Goal: Task Accomplishment & Management: Use online tool/utility

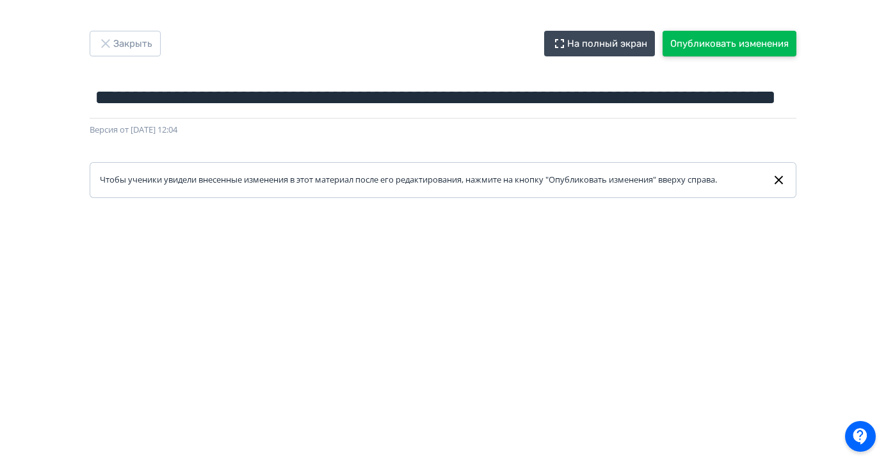
click at [753, 50] on button "Опубликовать изменения" at bounding box center [730, 44] width 134 height 26
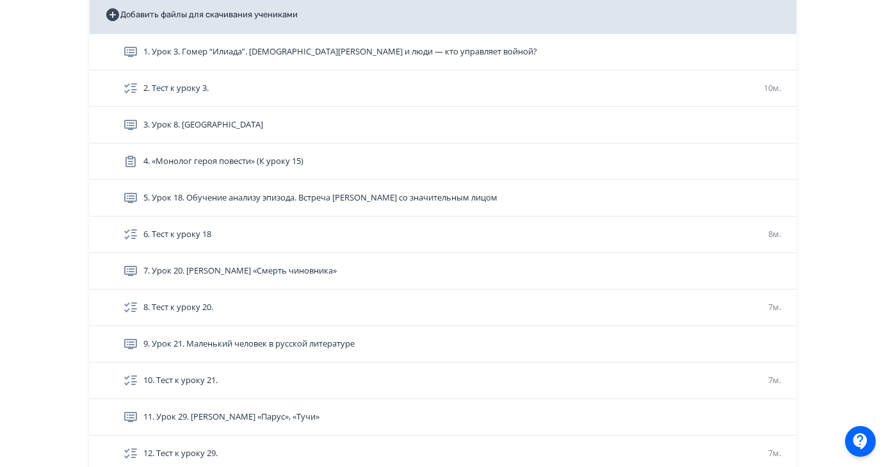
scroll to position [323, 0]
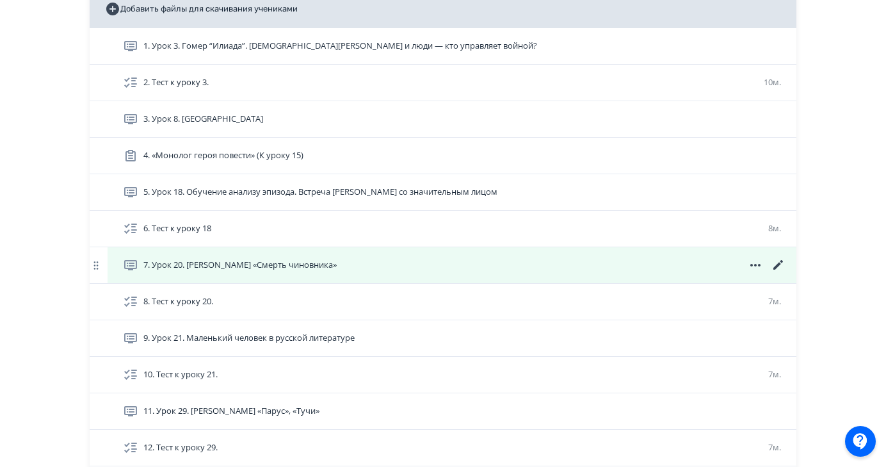
click at [780, 267] on icon at bounding box center [778, 264] width 15 height 15
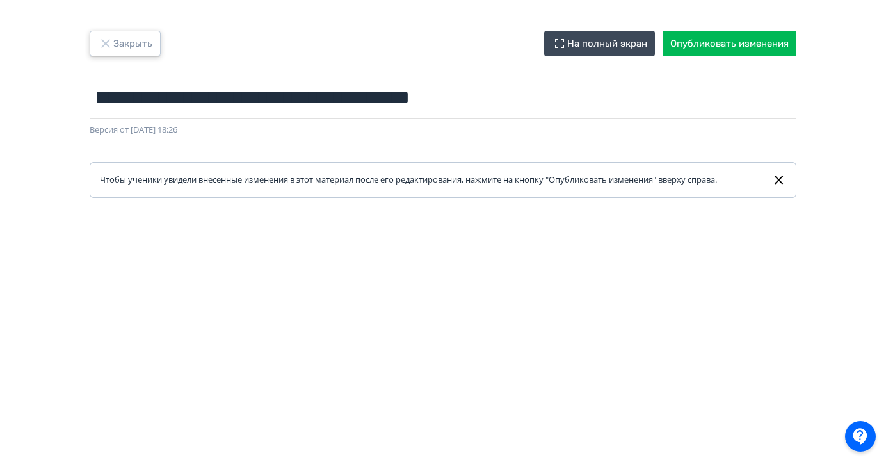
click at [131, 38] on button "Закрыть" at bounding box center [125, 44] width 71 height 26
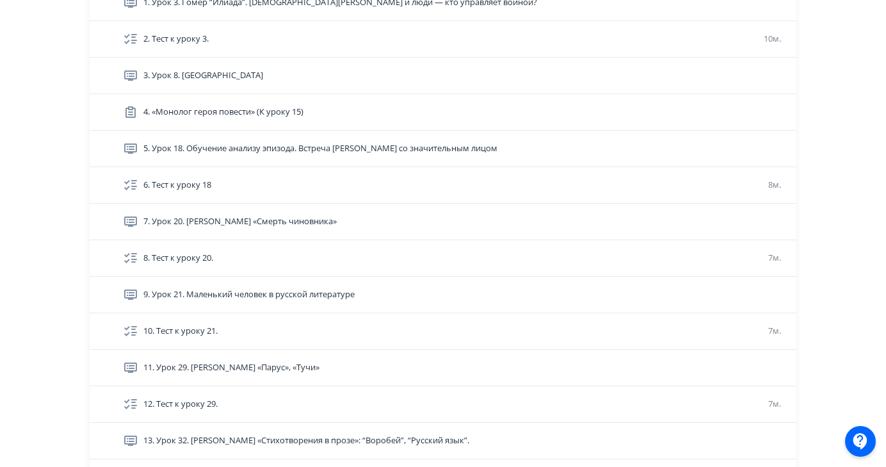
scroll to position [370, 0]
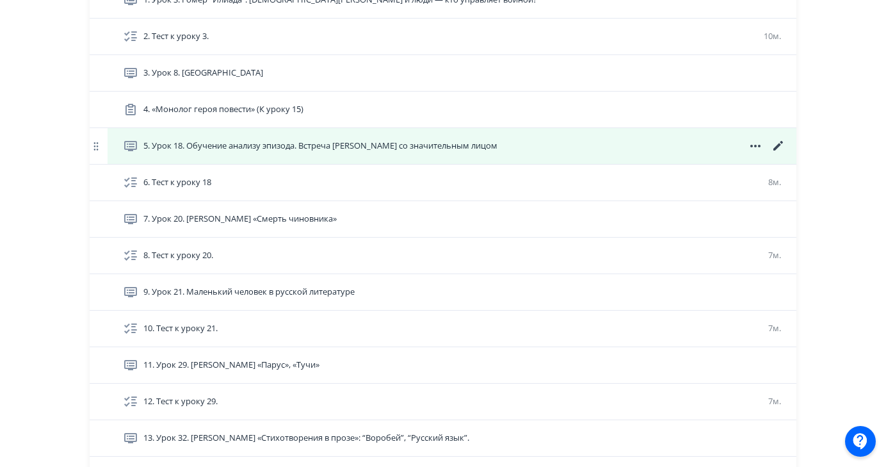
click at [782, 143] on icon at bounding box center [778, 145] width 15 height 15
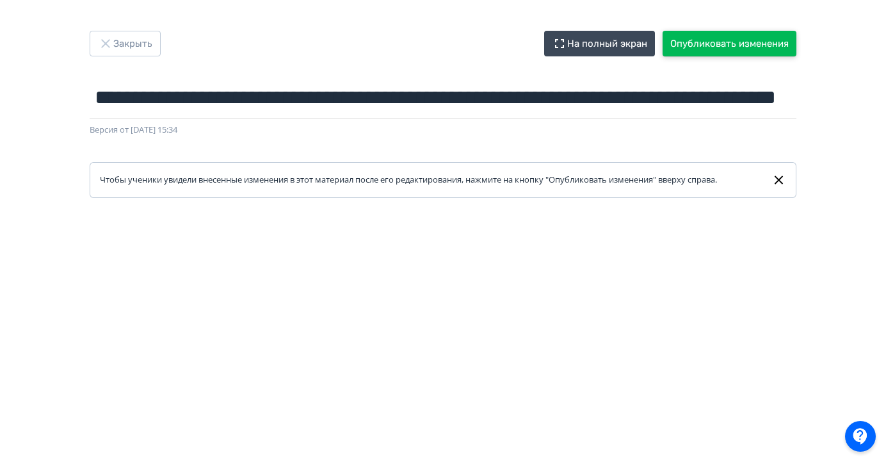
click at [773, 44] on button "Опубликовать изменения" at bounding box center [730, 44] width 134 height 26
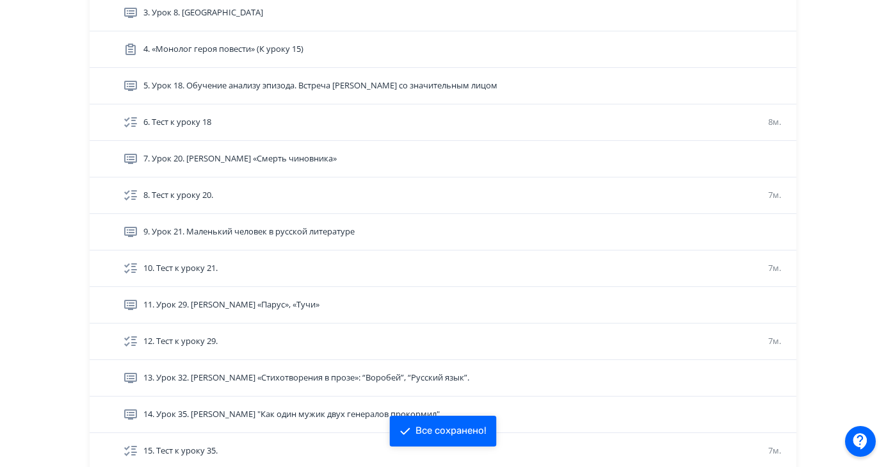
scroll to position [386, 0]
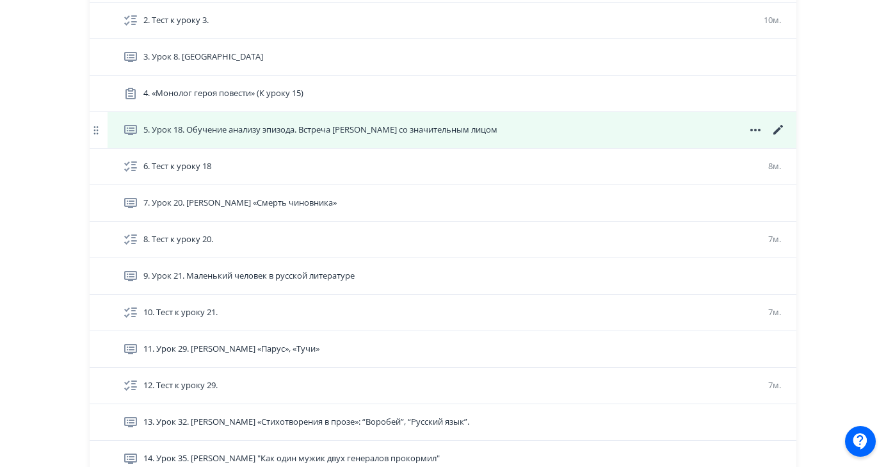
click at [779, 131] on icon at bounding box center [779, 130] width 10 height 10
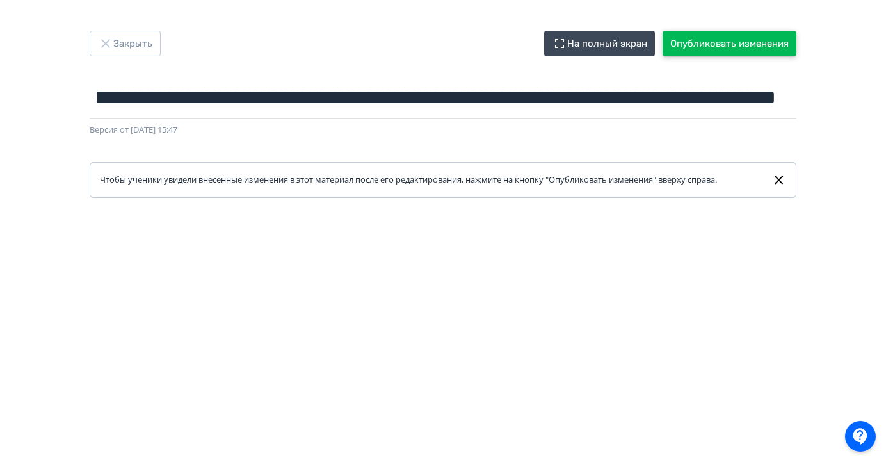
click at [767, 47] on button "Опубликовать изменения" at bounding box center [730, 44] width 134 height 26
